Goal: Information Seeking & Learning: Learn about a topic

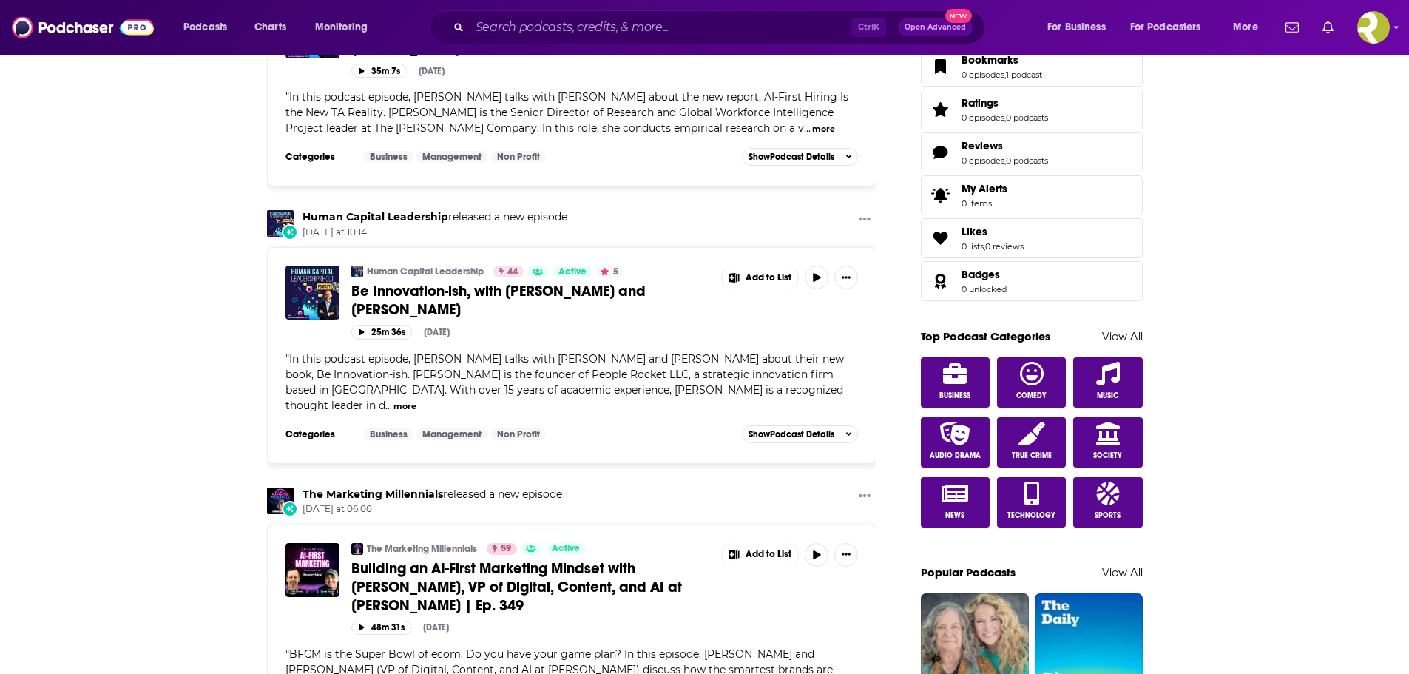
scroll to position [740, 0]
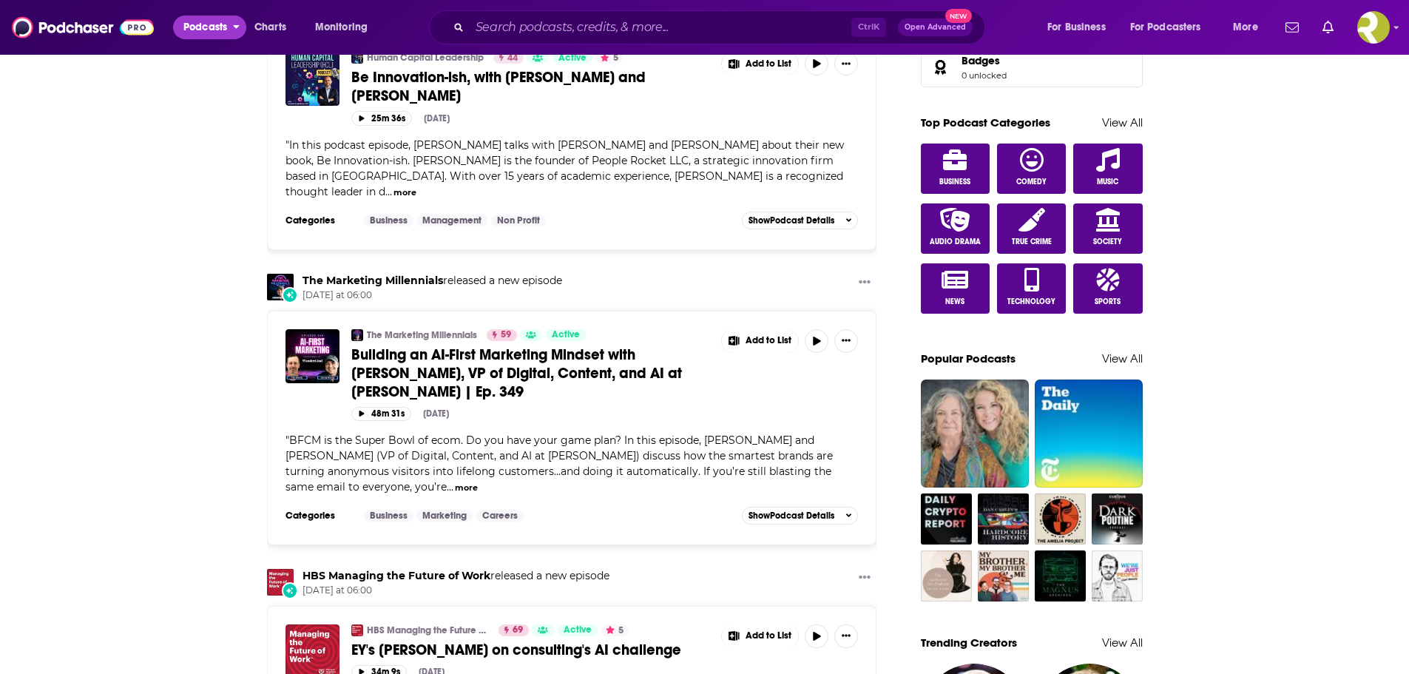
click at [198, 20] on span "Podcasts" at bounding box center [205, 27] width 44 height 21
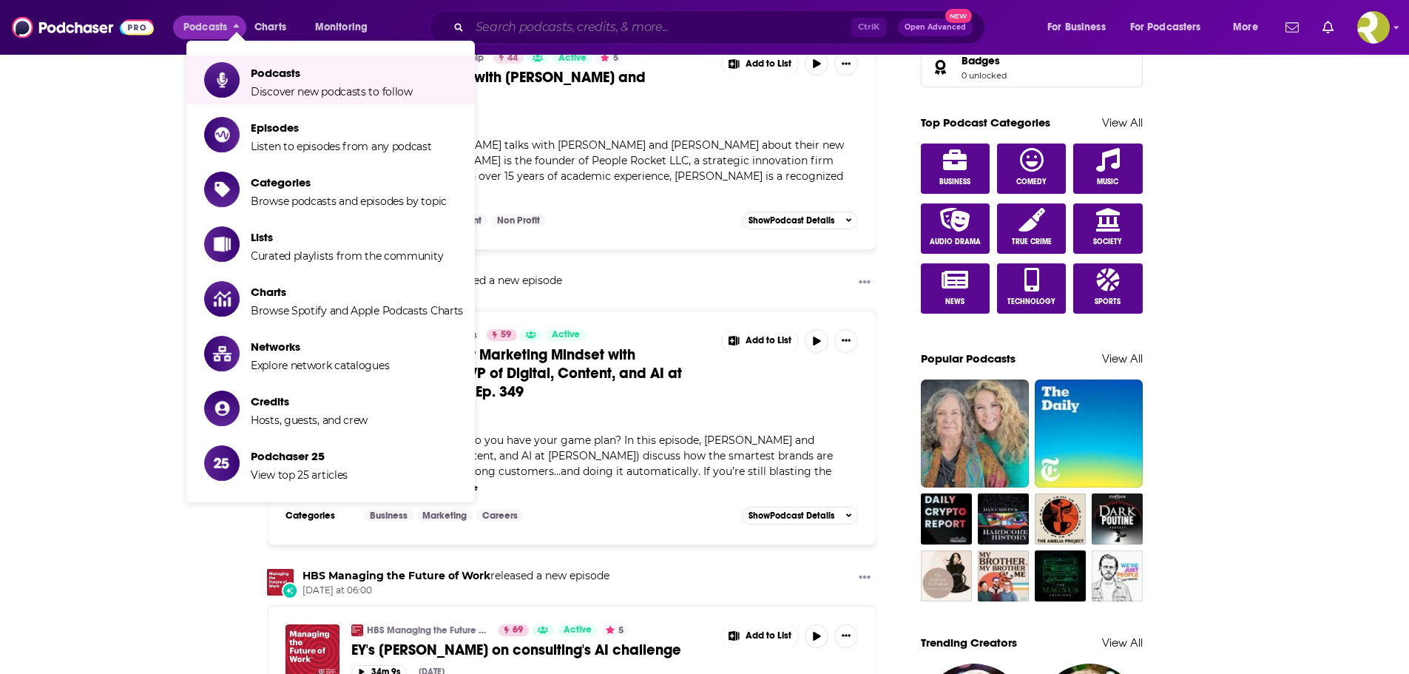
click at [554, 21] on input "Search podcasts, credits, & more..." at bounding box center [661, 28] width 382 height 24
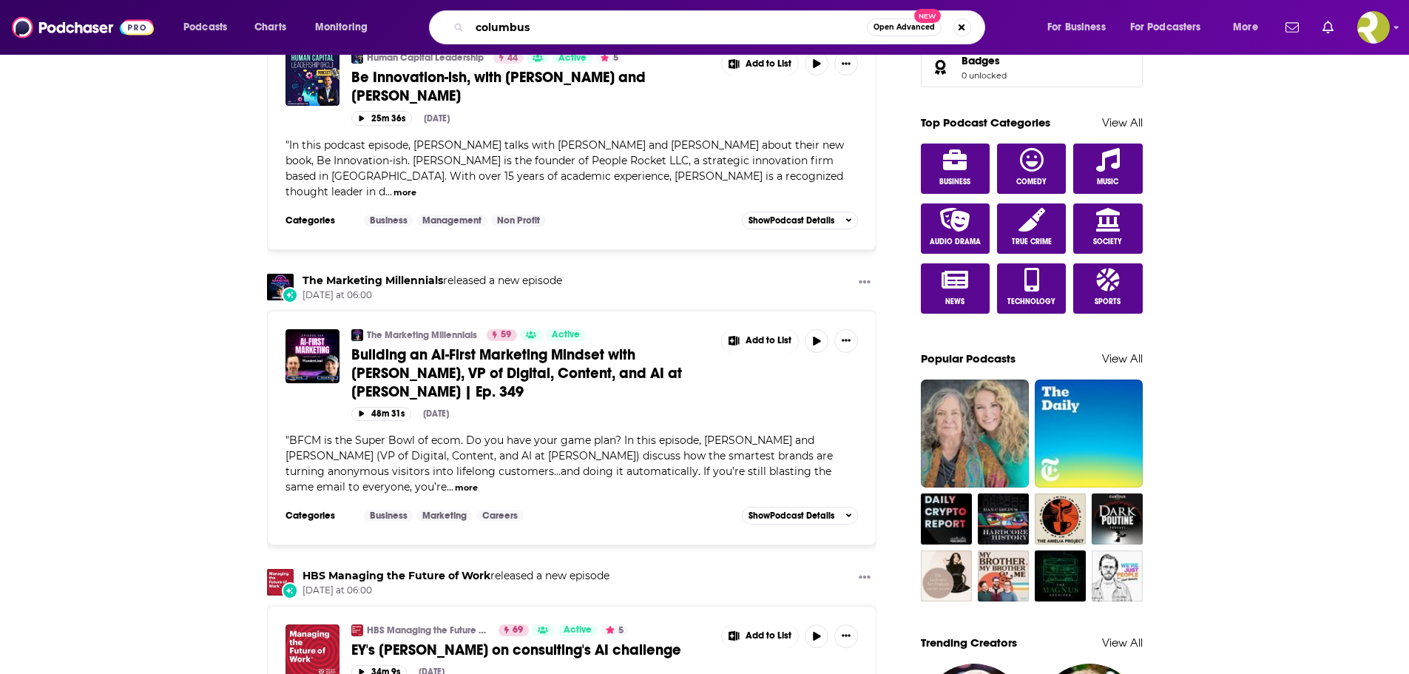
type input "columbus"
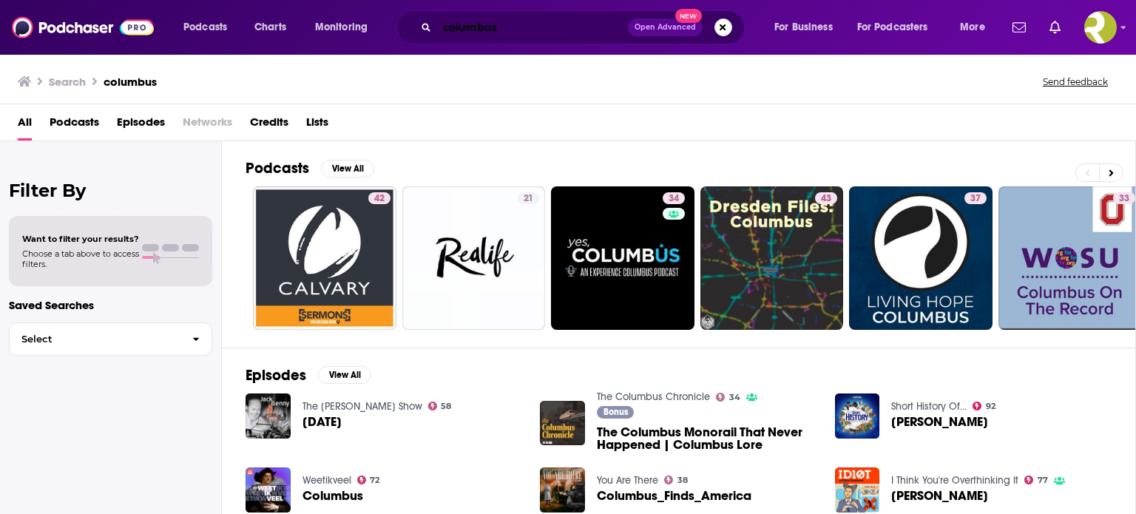
click at [502, 32] on input "columbus" at bounding box center [532, 28] width 191 height 24
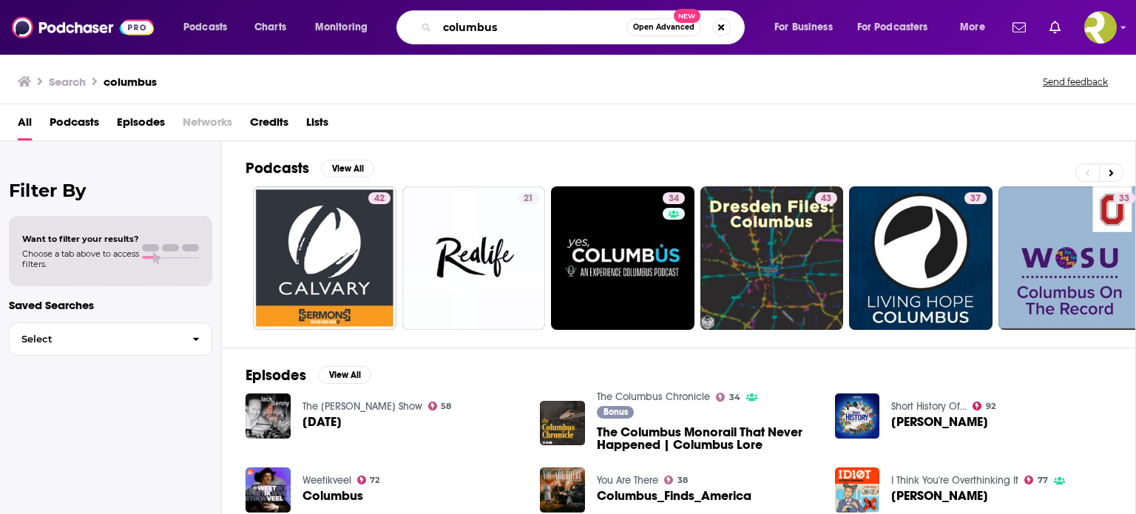
drag, startPoint x: 516, startPoint y: 21, endPoint x: 442, endPoint y: 20, distance: 74.0
click at [442, 20] on input "columbus" at bounding box center [531, 28] width 189 height 24
type input "restaurant"
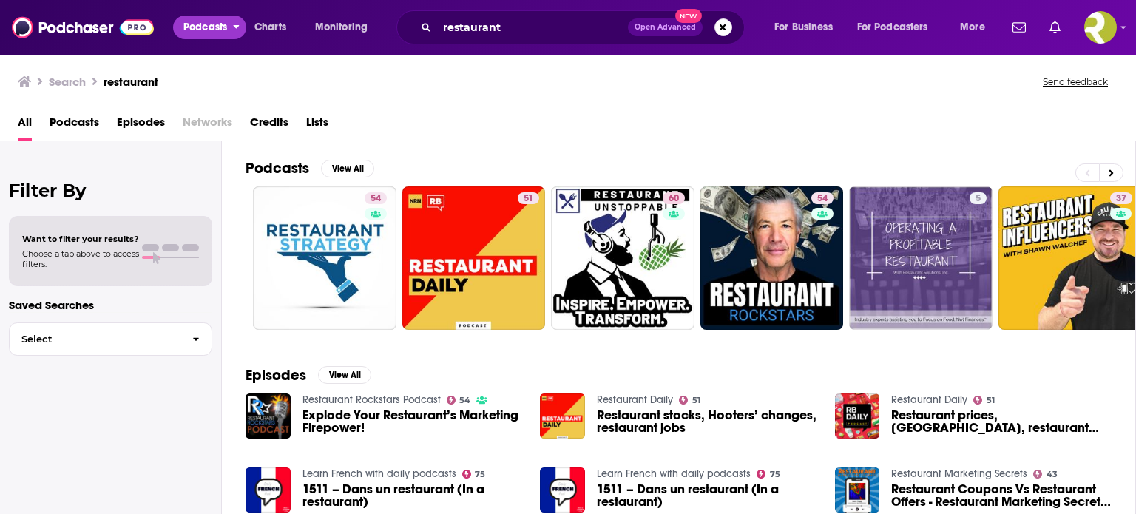
click at [217, 31] on span "Podcasts" at bounding box center [205, 27] width 44 height 21
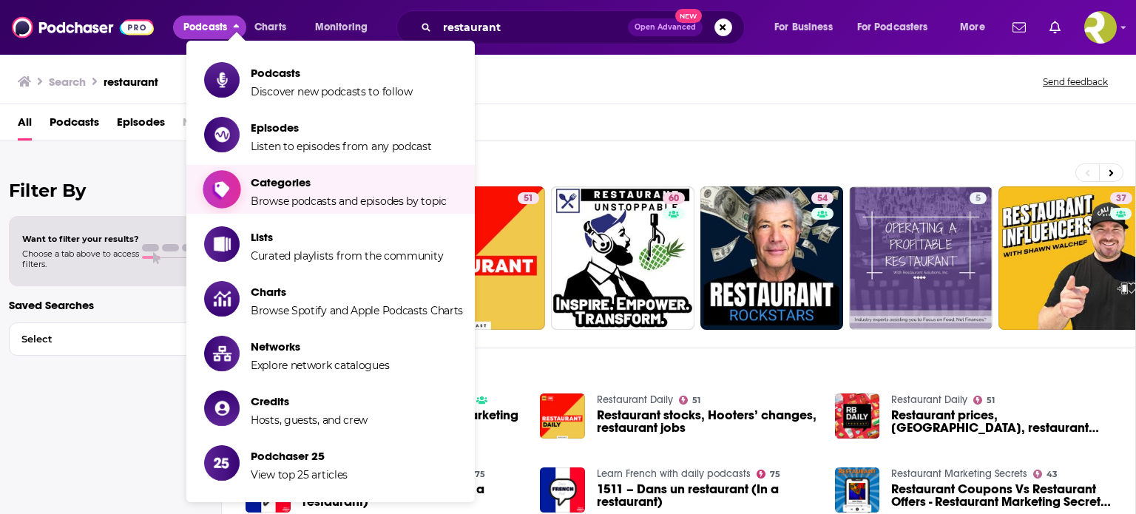
click at [277, 191] on span "Categories Browse podcasts and episodes by topic" at bounding box center [349, 189] width 196 height 37
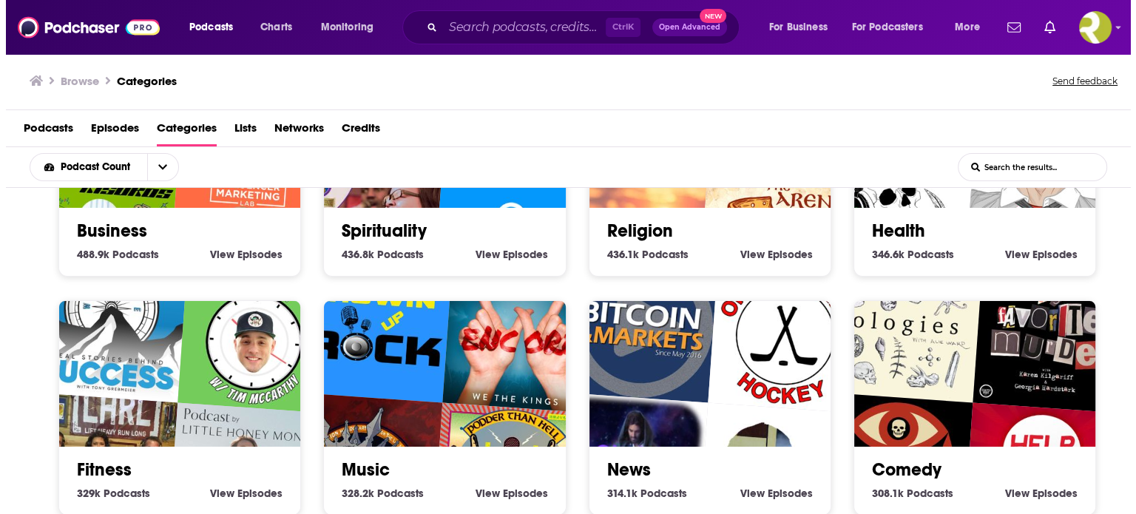
scroll to position [222, 0]
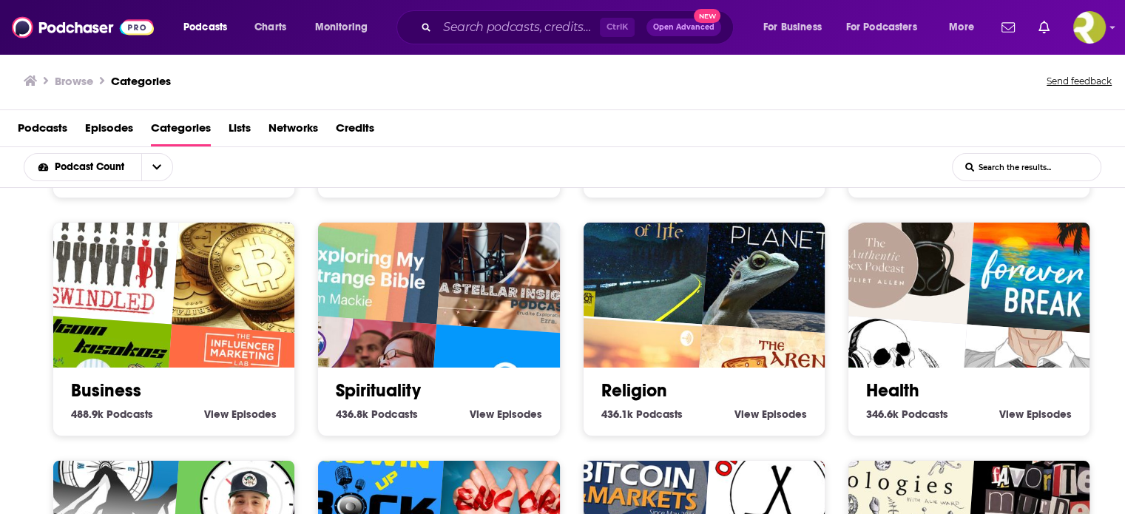
click at [117, 380] on link "Business" at bounding box center [106, 391] width 70 height 22
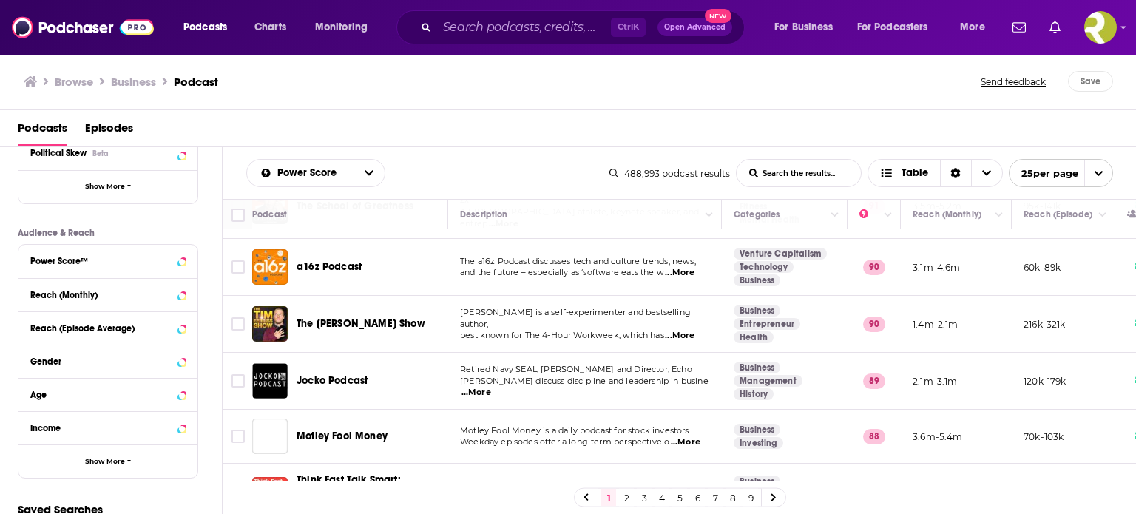
scroll to position [444, 0]
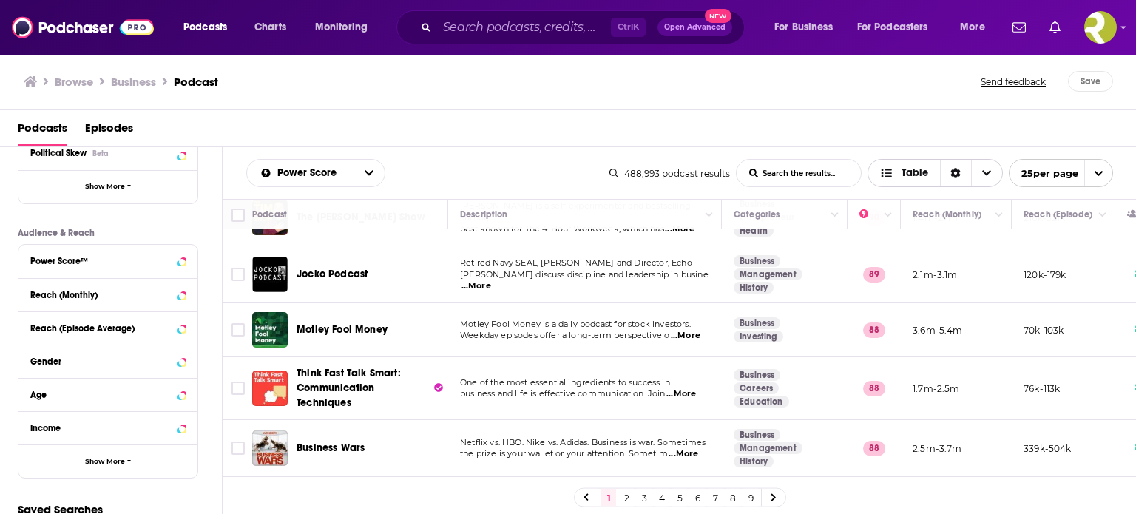
click at [990, 171] on icon "Choose View" at bounding box center [987, 173] width 9 height 10
click at [835, 123] on div "Podcasts Episodes" at bounding box center [572, 131] width 1108 height 30
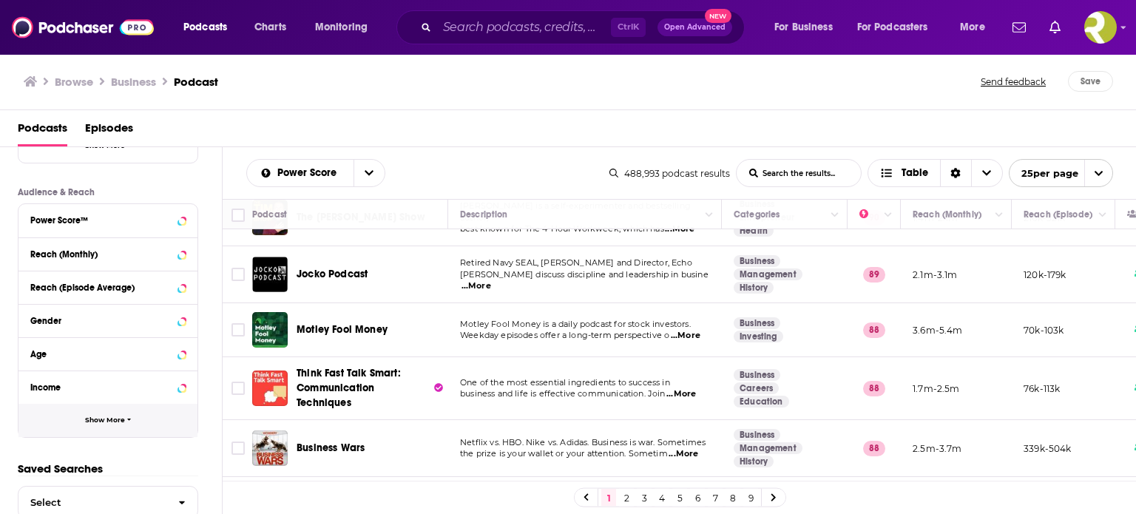
scroll to position [382, 0]
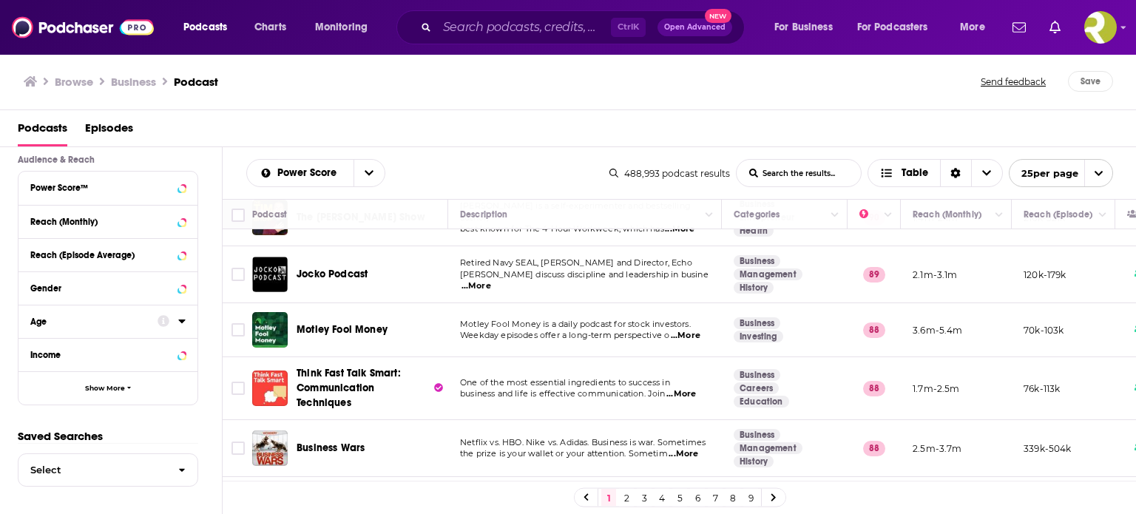
click at [184, 320] on icon at bounding box center [181, 321] width 7 height 12
click at [184, 320] on icon at bounding box center [181, 320] width 7 height 12
click at [112, 390] on span "Show More" at bounding box center [105, 388] width 40 height 8
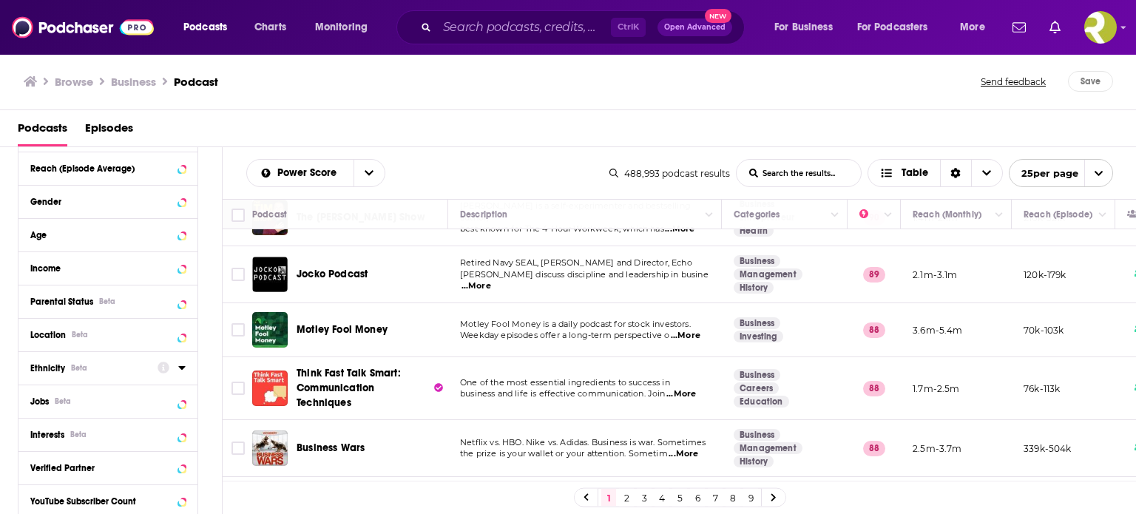
scroll to position [530, 0]
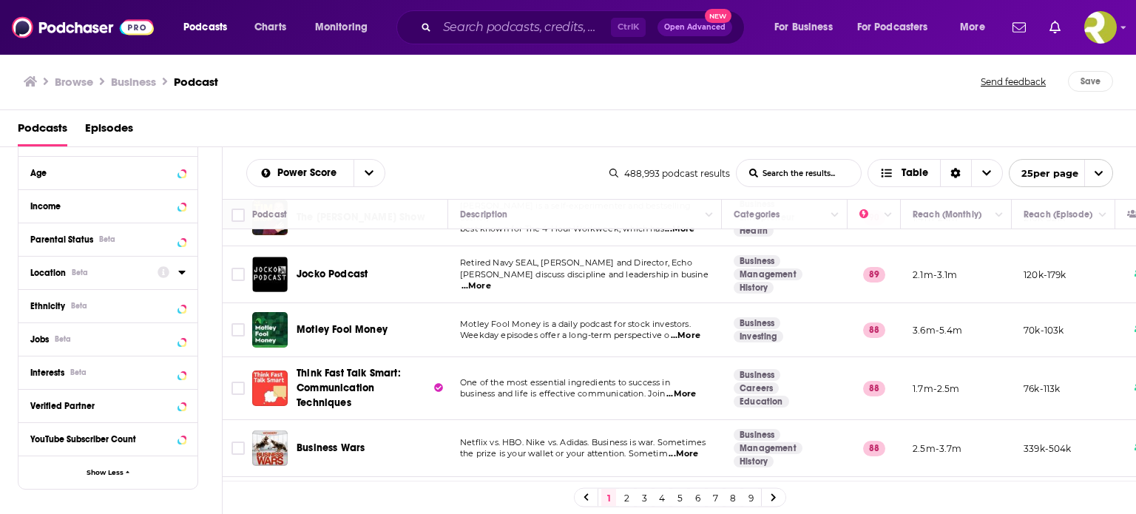
click at [178, 272] on div at bounding box center [172, 272] width 28 height 18
click at [183, 276] on icon at bounding box center [181, 272] width 7 height 12
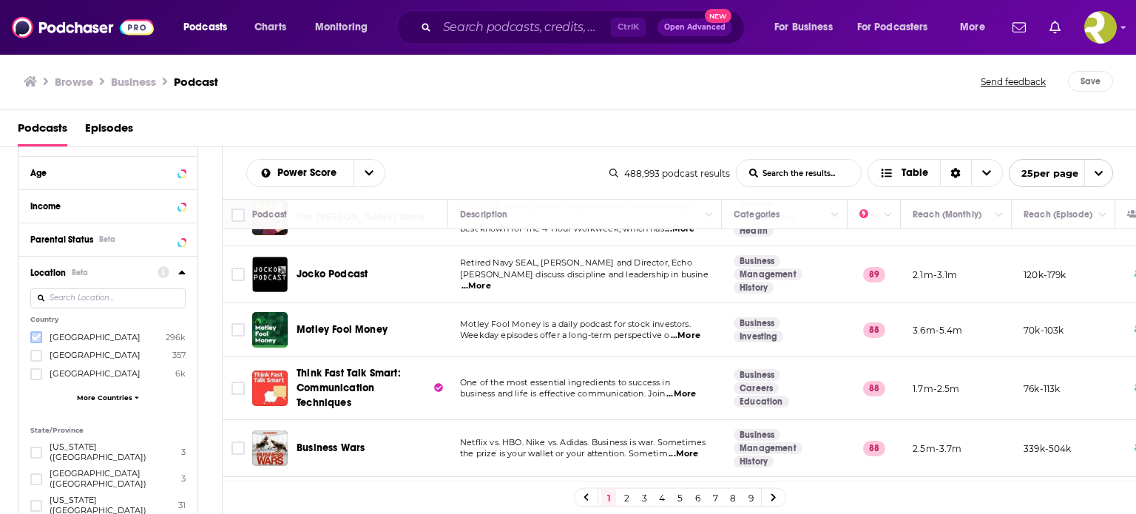
click at [35, 337] on icon at bounding box center [36, 337] width 9 height 9
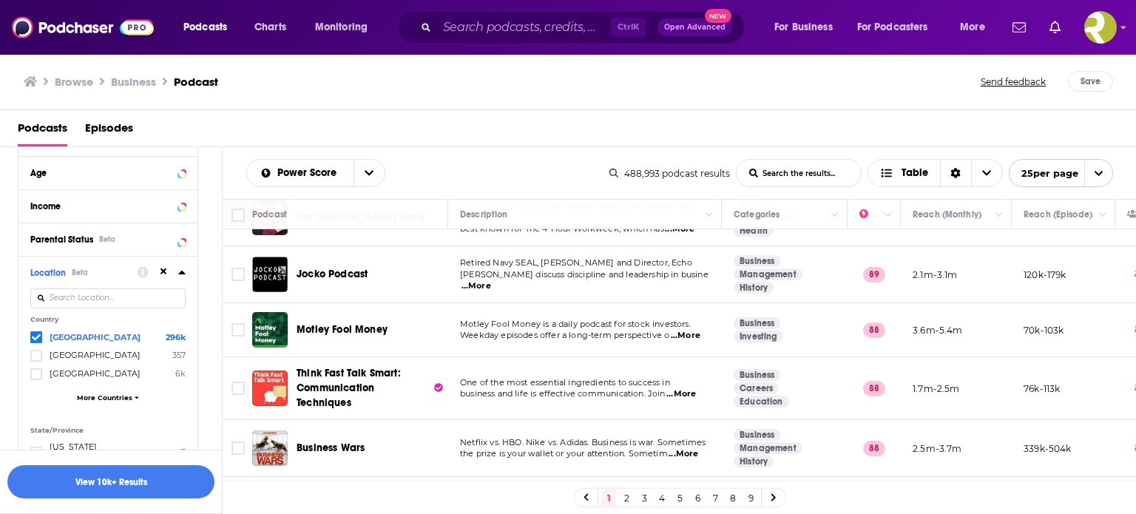
click at [509, 162] on div "Power Score List Search Input Search the results... Table" at bounding box center [427, 173] width 363 height 28
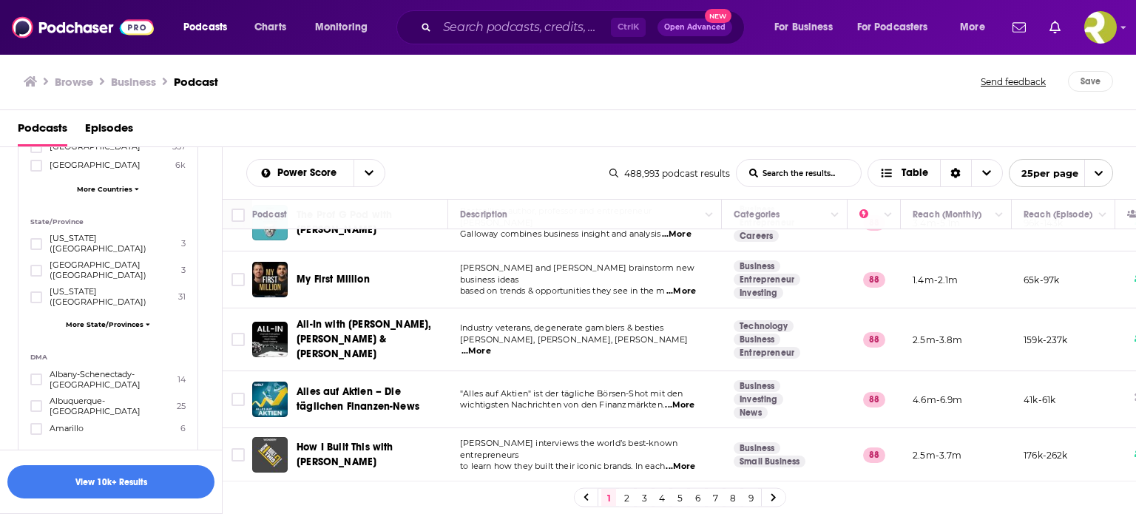
scroll to position [826, 0]
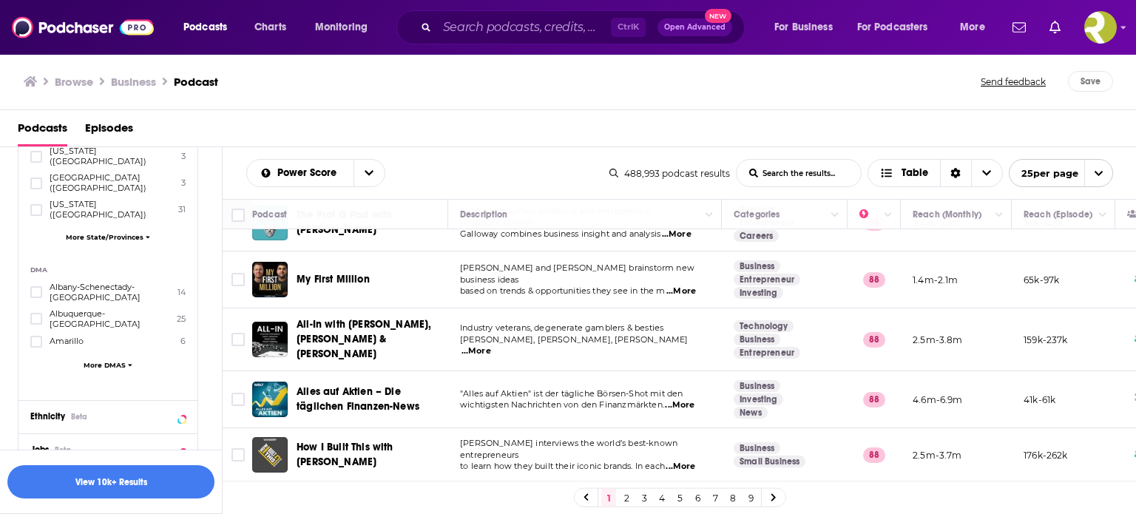
click at [102, 361] on span "More DMAS" at bounding box center [105, 365] width 42 height 8
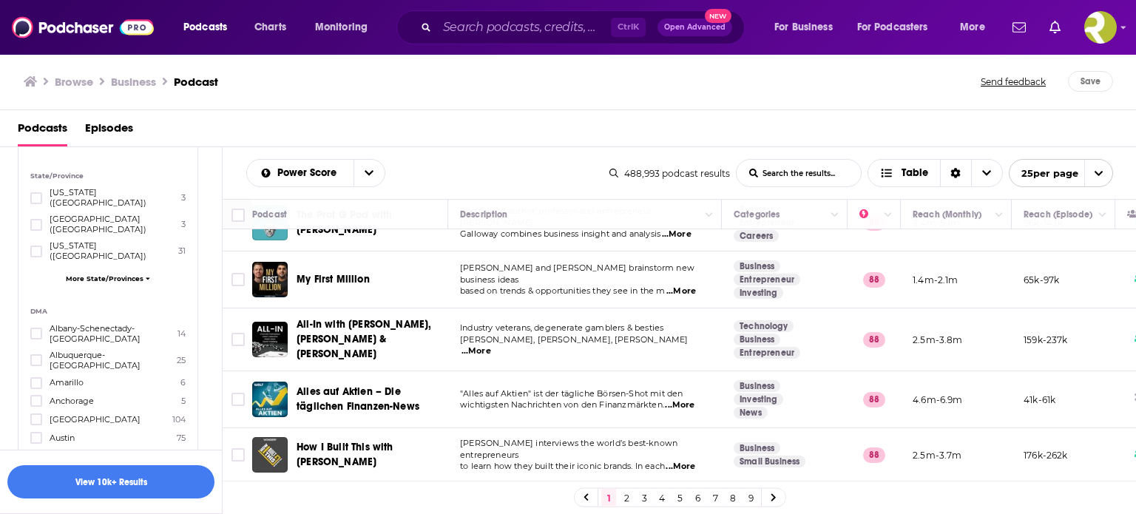
scroll to position [752, 0]
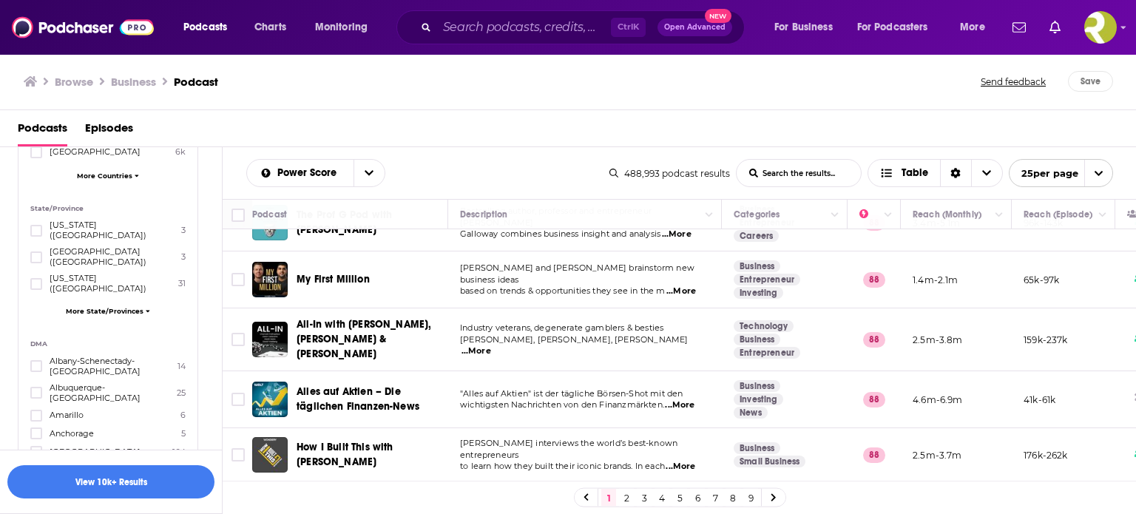
click at [109, 307] on span "More State/Provinces" at bounding box center [105, 311] width 78 height 8
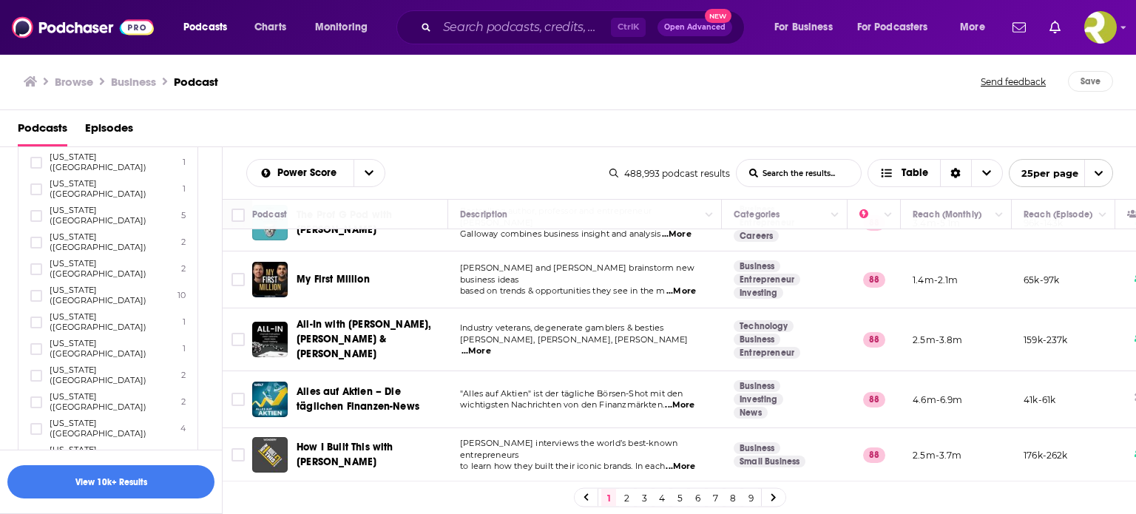
click at [33, 505] on icon at bounding box center [36, 509] width 9 height 9
click at [103, 481] on button "View 10k+ Results" at bounding box center [110, 481] width 207 height 33
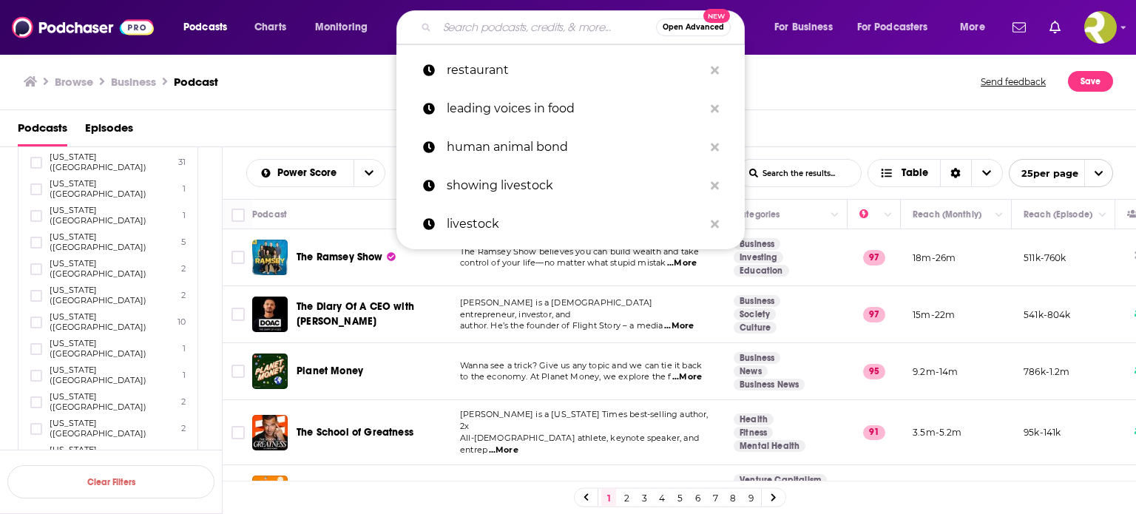
click at [486, 27] on input "Search podcasts, credits, & more..." at bounding box center [546, 28] width 219 height 24
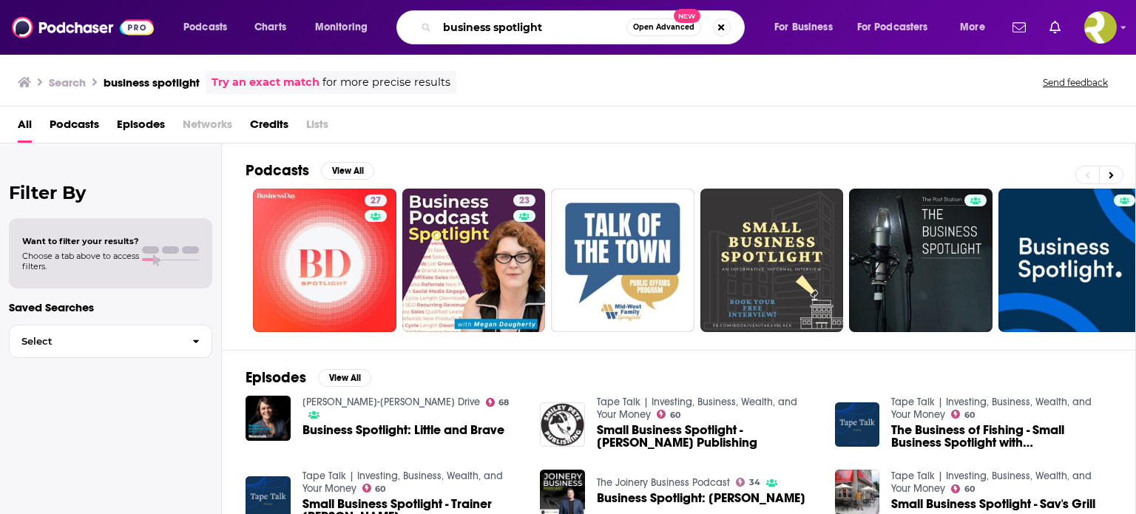
click at [551, 29] on input "business spotlight" at bounding box center [531, 28] width 189 height 24
type input "business spotlight usa"
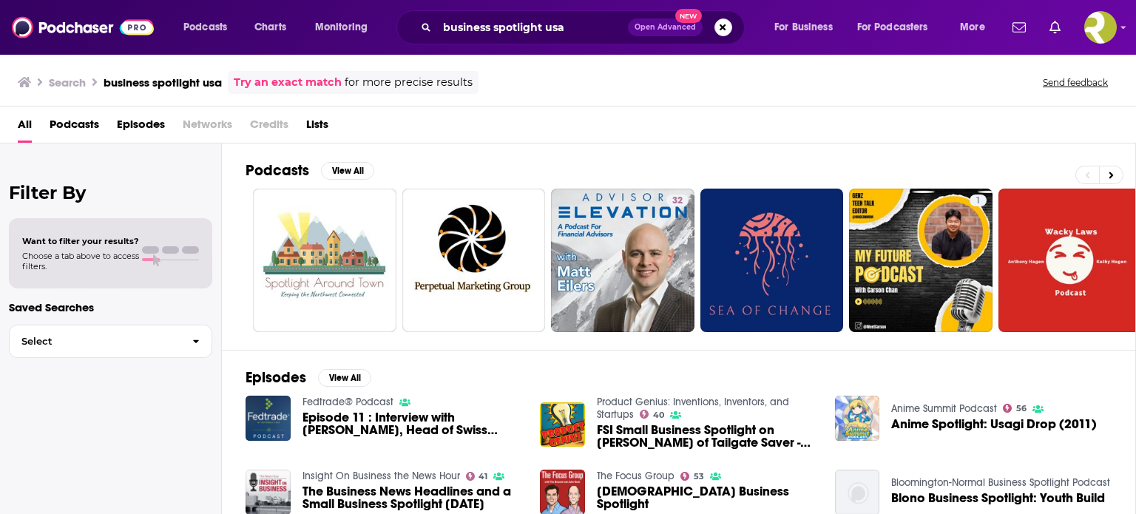
click at [24, 124] on span "All" at bounding box center [25, 127] width 14 height 30
click at [726, 28] on button "Search podcasts, credits, & more..." at bounding box center [724, 27] width 18 height 18
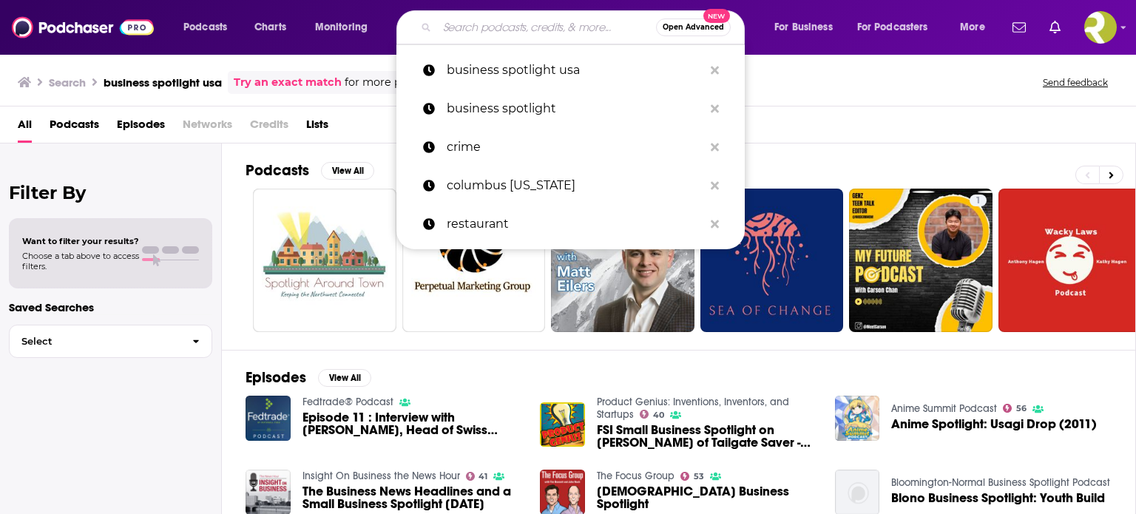
click at [518, 24] on input "Search podcasts, credits, & more..." at bounding box center [546, 28] width 219 height 24
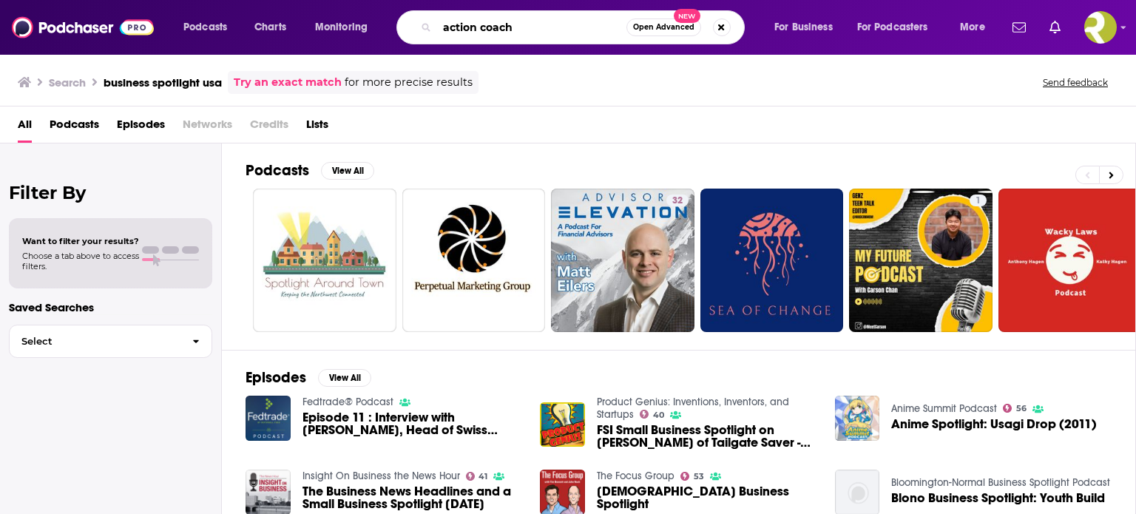
type input "action coach"
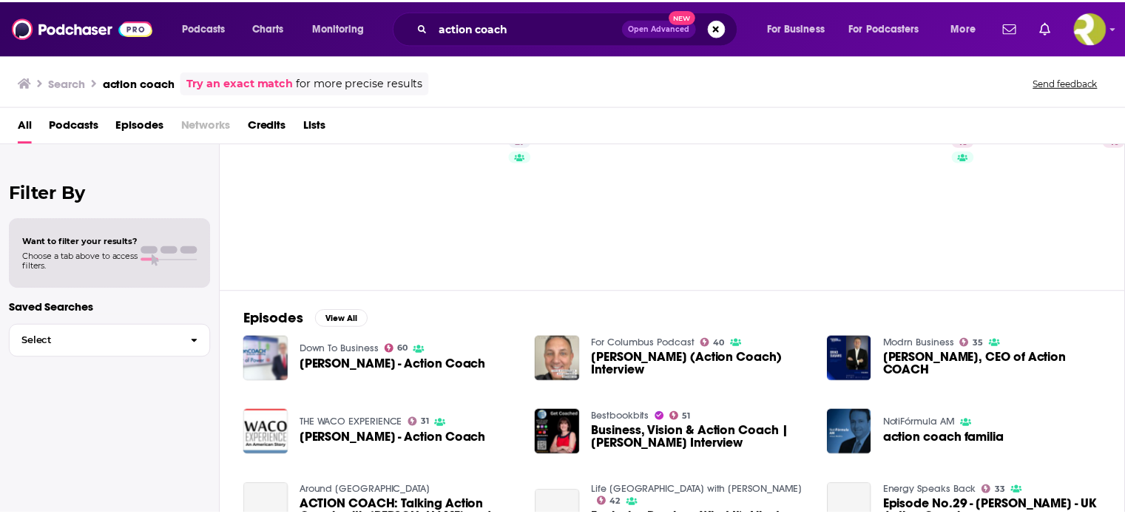
scroll to position [222, 0]
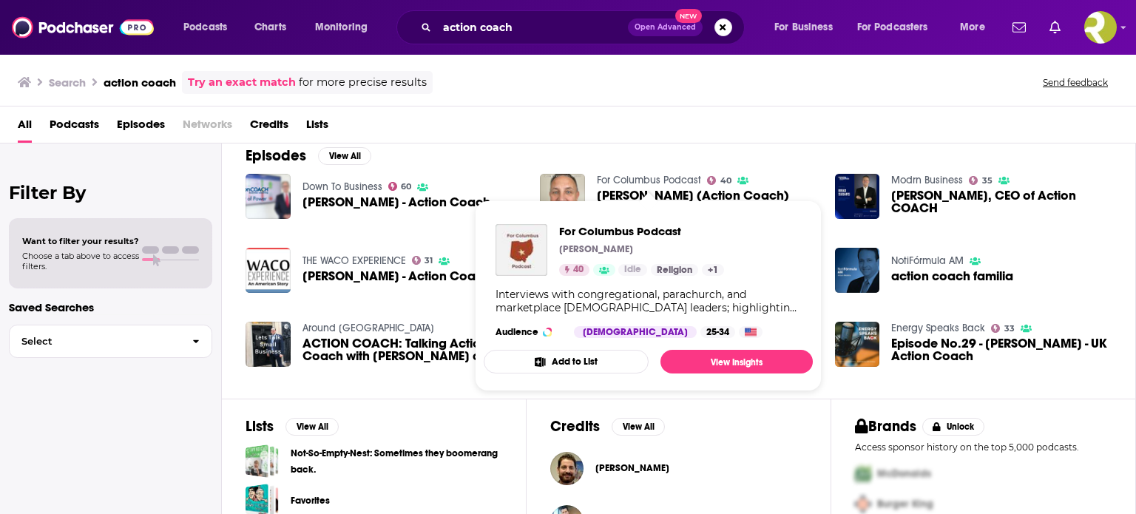
click at [662, 178] on link "For Columbus Podcast" at bounding box center [649, 180] width 104 height 13
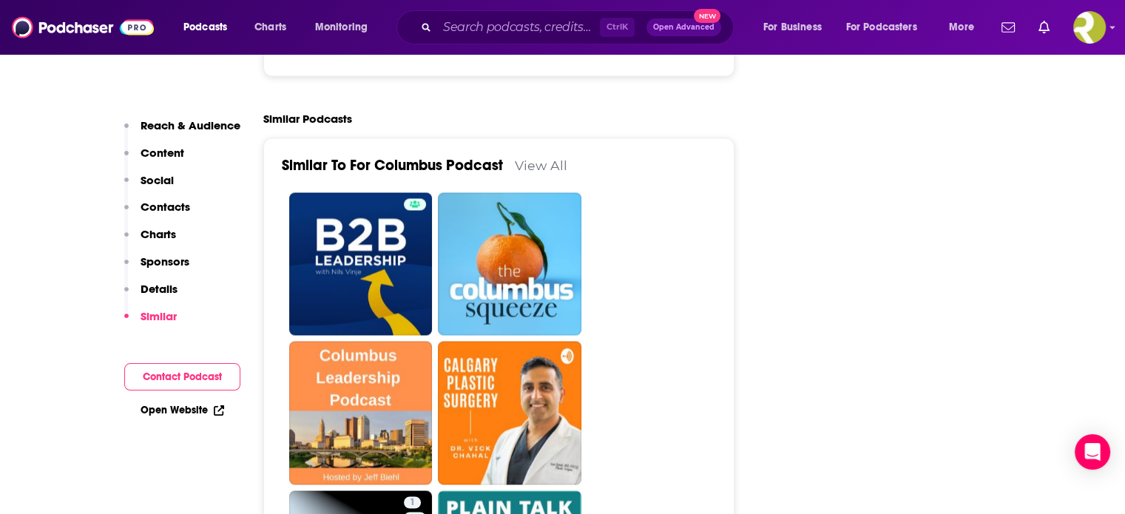
scroll to position [2368, 0]
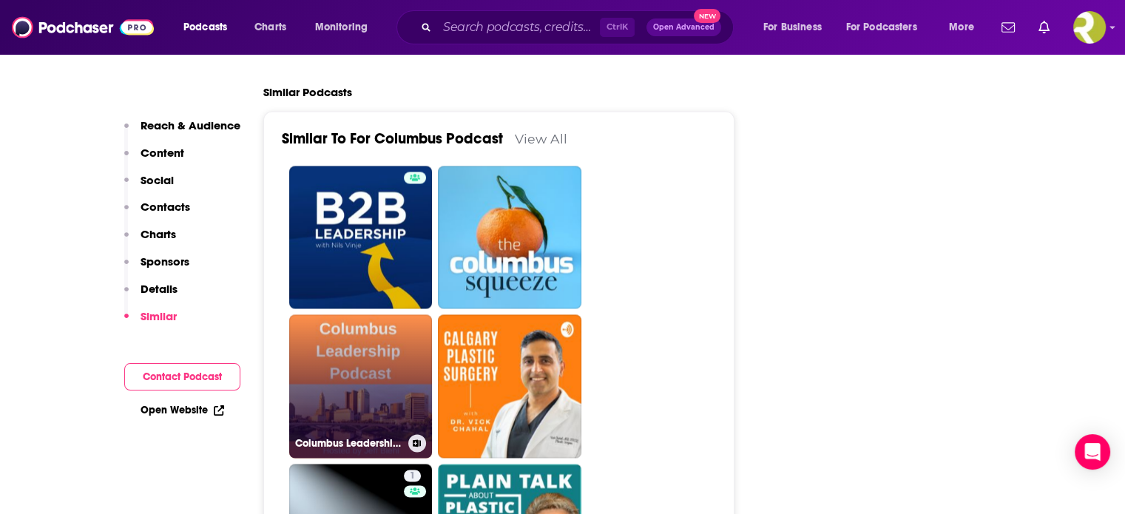
click at [365, 314] on link "Columbus Leadership Podcast" at bounding box center [361, 386] width 144 height 144
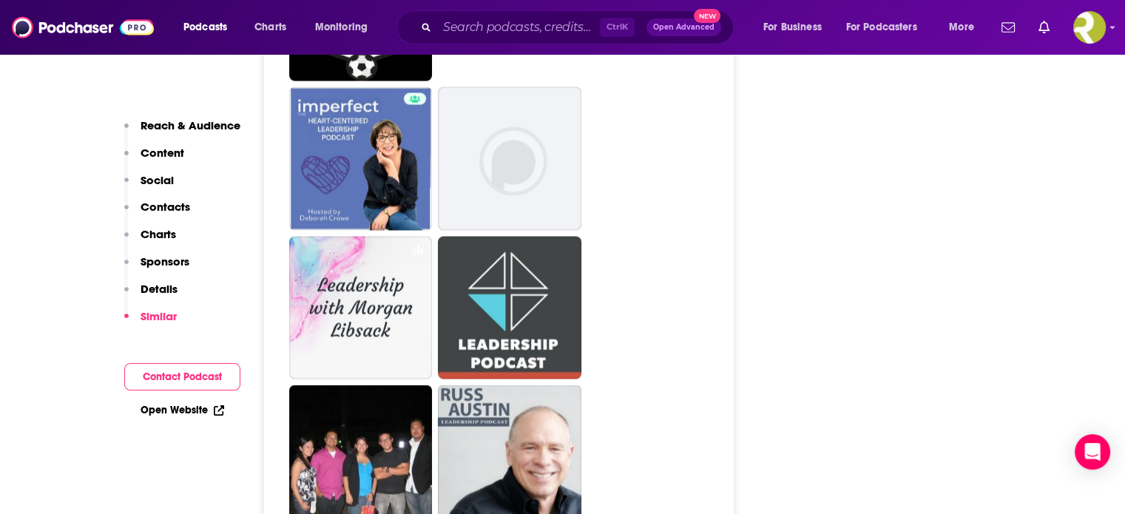
scroll to position [2737, 0]
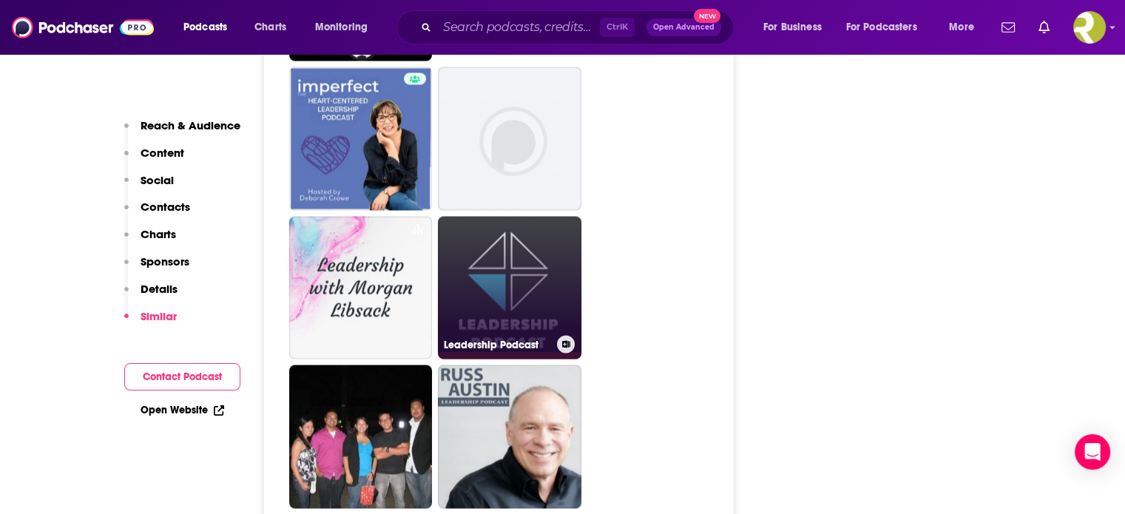
click at [513, 256] on link "Leadership Podcast" at bounding box center [510, 288] width 144 height 144
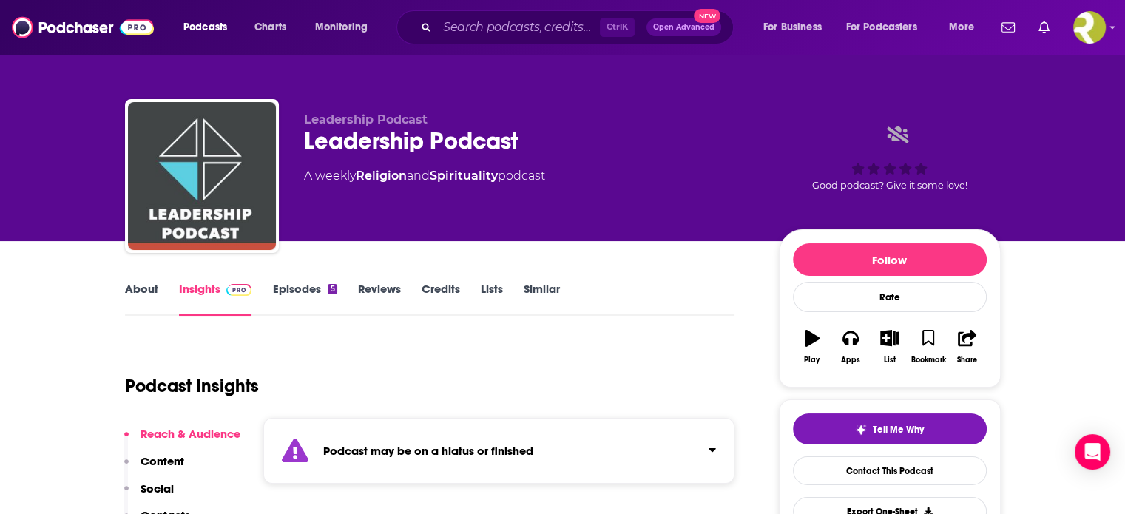
type input "[URL][DOMAIN_NAME]"
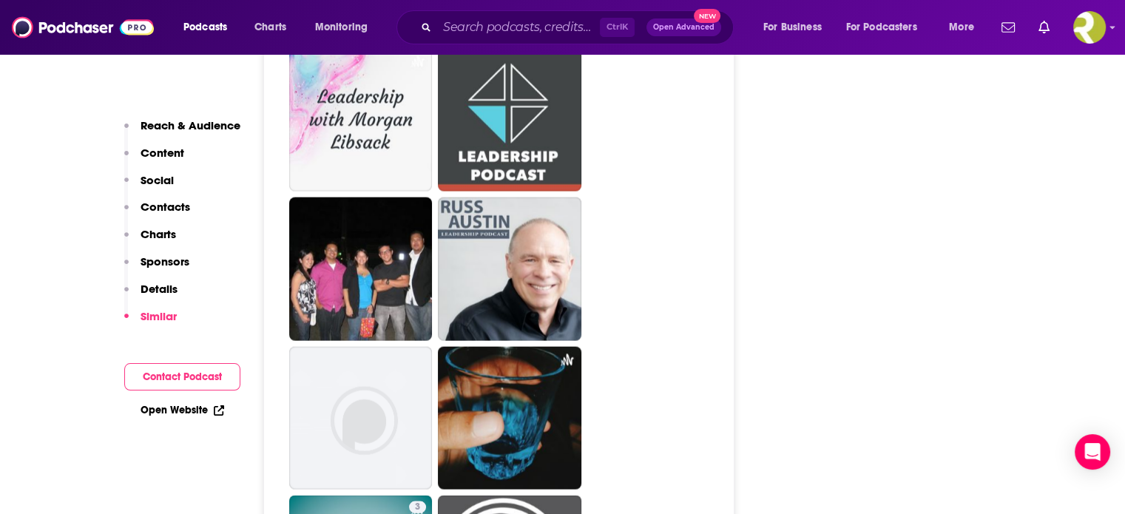
scroll to position [2811, 0]
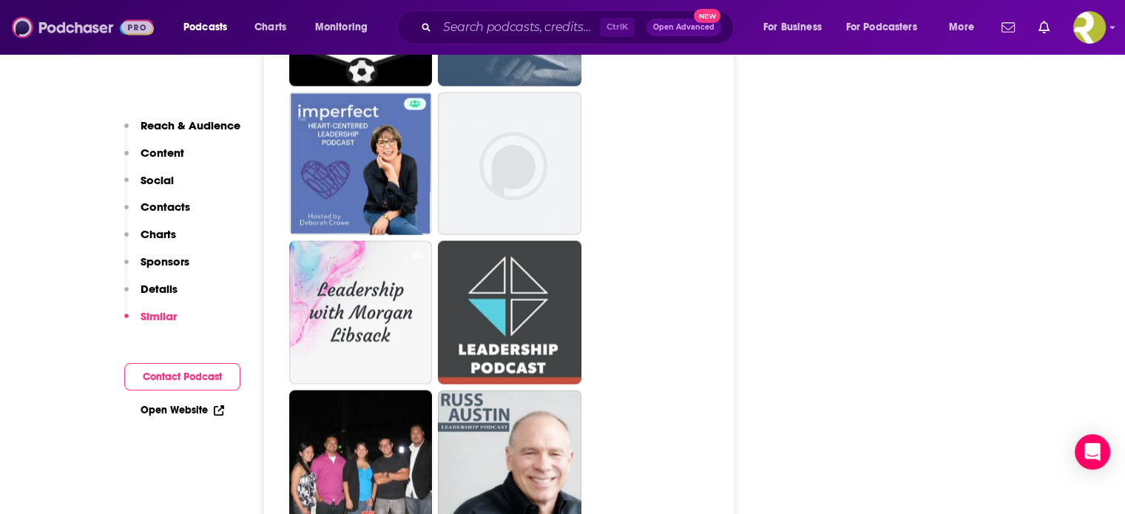
click at [57, 26] on img at bounding box center [83, 27] width 142 height 28
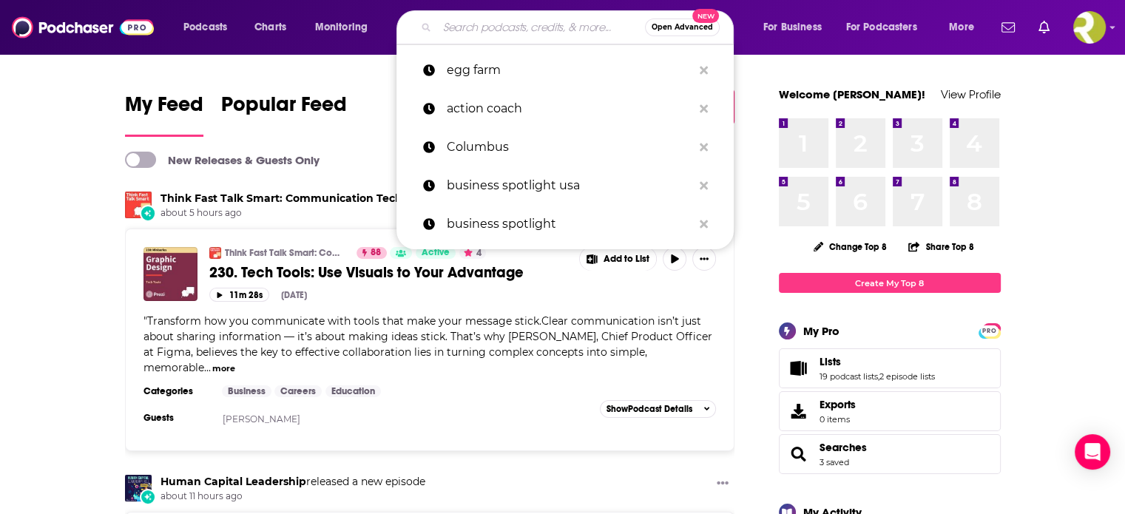
click at [487, 23] on input "Search podcasts, credits, & more..." at bounding box center [541, 28] width 208 height 24
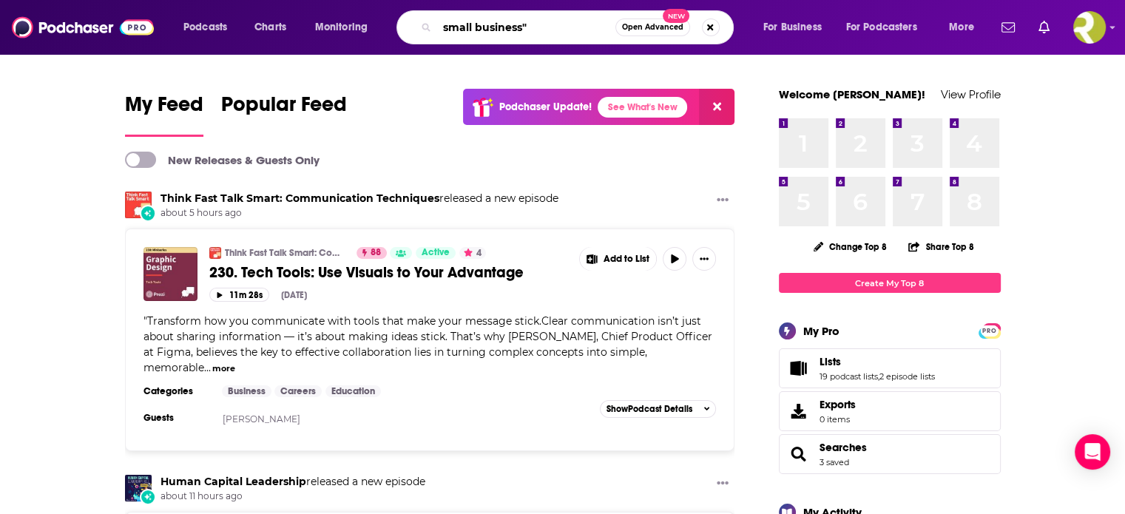
click at [442, 24] on input "small business"" at bounding box center [526, 28] width 178 height 24
type input ""small business""
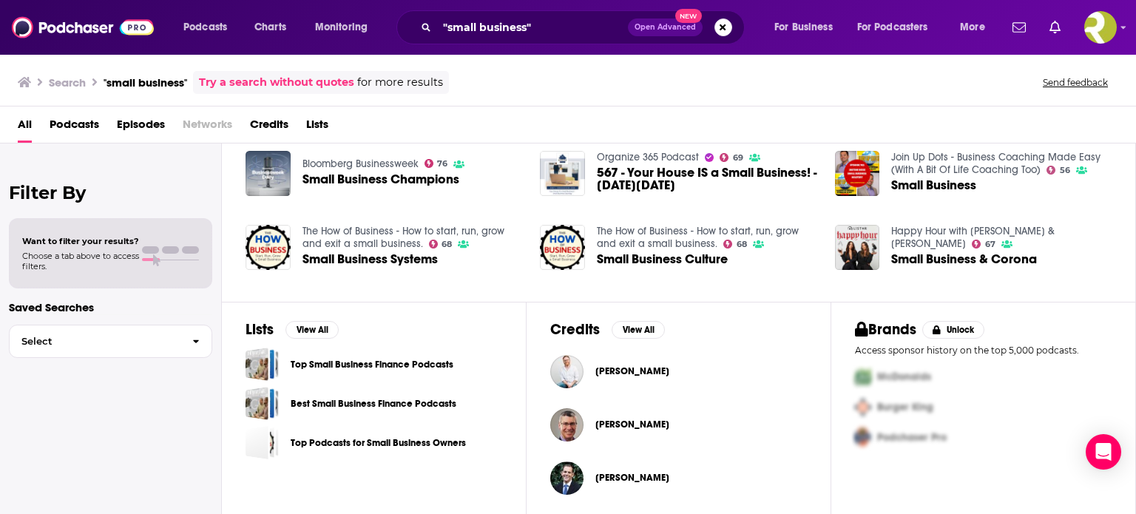
scroll to position [409, 0]
